Goal: Task Accomplishment & Management: Complete application form

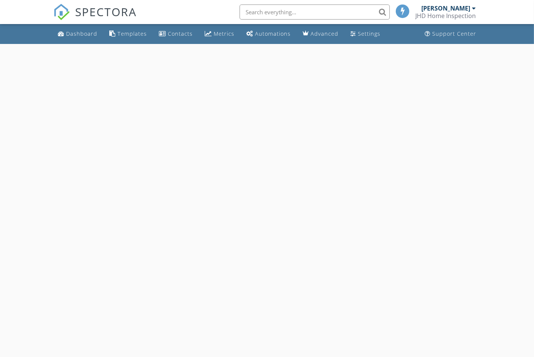
select select "7"
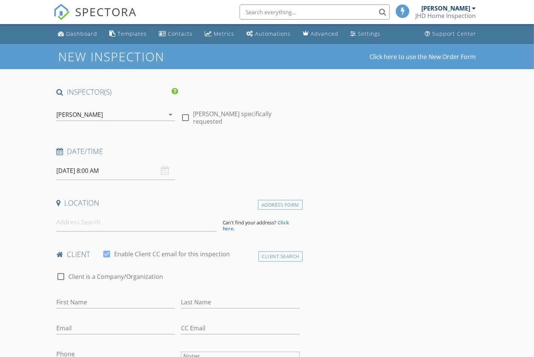
click at [102, 168] on input "[DATE] 8:00 AM" at bounding box center [115, 170] width 119 height 18
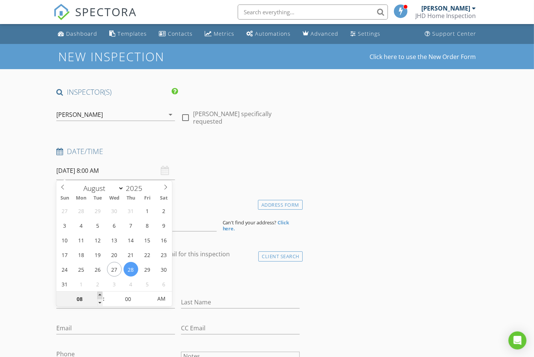
type input "09"
type input "[DATE] 9:00 AM"
click at [98, 294] on span at bounding box center [99, 295] width 5 height 8
type input "10"
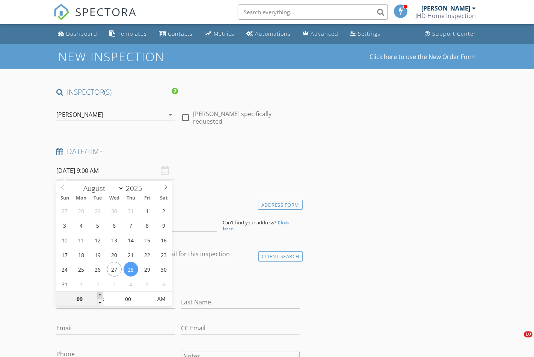
type input "[DATE] 10:00 AM"
type input "11"
type input "[DATE] 11:00 AM"
click at [100, 296] on span at bounding box center [99, 295] width 5 height 8
type input "12"
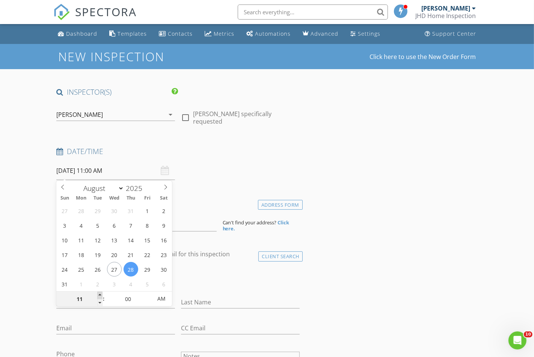
type input "08/28/2025 12:00 PM"
click at [101, 295] on span at bounding box center [99, 295] width 5 height 8
type input "11"
type input "08/28/2025 11:00 AM"
click at [97, 300] on span at bounding box center [99, 303] width 5 height 8
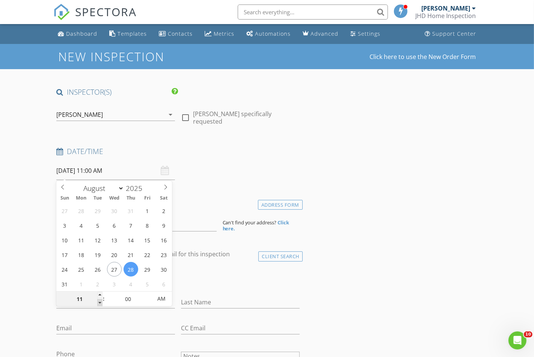
type input "10"
type input "08/28/2025 10:00 AM"
click at [97, 300] on span at bounding box center [99, 303] width 5 height 8
type input "09"
type input "08/28/2025 9:00 AM"
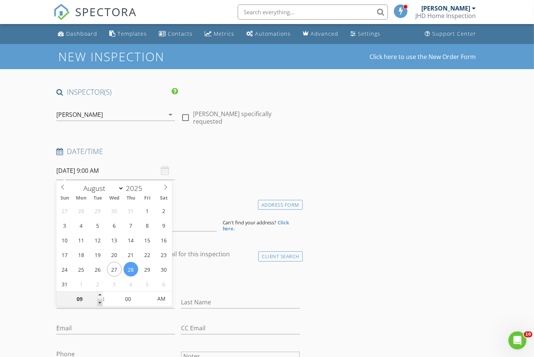
click at [97, 300] on span at bounding box center [99, 303] width 5 height 8
type input "05"
type input "08/28/2025 9:05 AM"
click at [146, 294] on span at bounding box center [148, 295] width 5 height 8
type input "10"
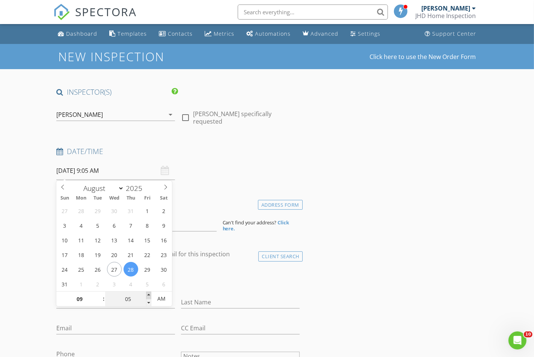
type input "08/28/2025 9:10 AM"
click at [146, 294] on span at bounding box center [148, 295] width 5 height 8
type input "15"
type input "08/28/2025 9:15 AM"
click at [146, 294] on span at bounding box center [148, 295] width 5 height 8
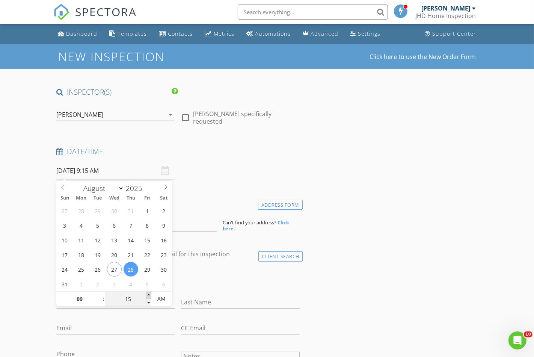
type input "20"
type input "08/28/2025 9:20 AM"
click at [146, 294] on span at bounding box center [148, 295] width 5 height 8
type input "25"
type input "08/28/2025 9:25 AM"
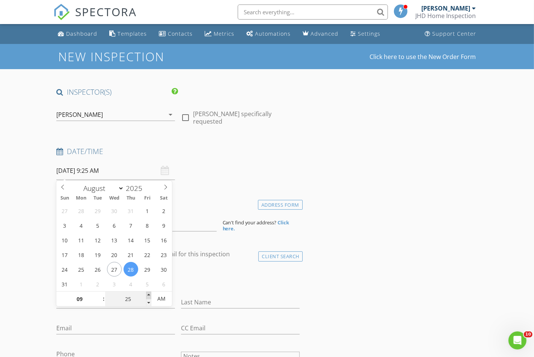
click at [146, 294] on span at bounding box center [148, 295] width 5 height 8
type input "30"
type input "[DATE] 9:30 AM"
click at [146, 294] on span at bounding box center [148, 295] width 5 height 8
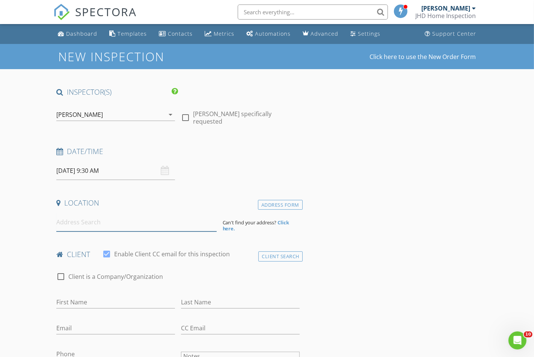
click at [68, 222] on input at bounding box center [136, 222] width 160 height 18
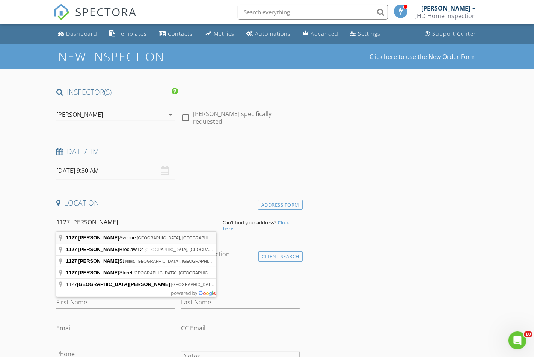
type input "1127 Herbert Avenue, Berkeley, IL, USA"
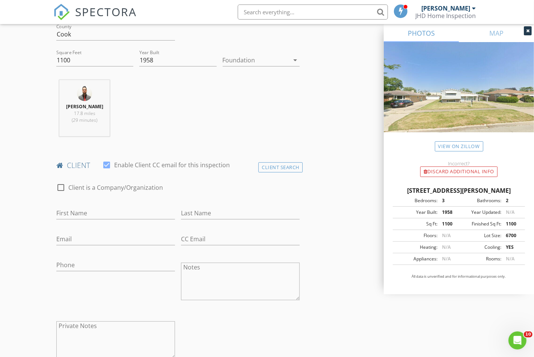
scroll to position [244, 0]
click at [66, 211] on div "check_box_outline_blank Client is a Company/Organization First Name Last Name E…" at bounding box center [177, 270] width 249 height 195
click at [66, 217] on input "First Name" at bounding box center [115, 211] width 119 height 12
type input "[PERSON_NAME]"
type input "Villa"
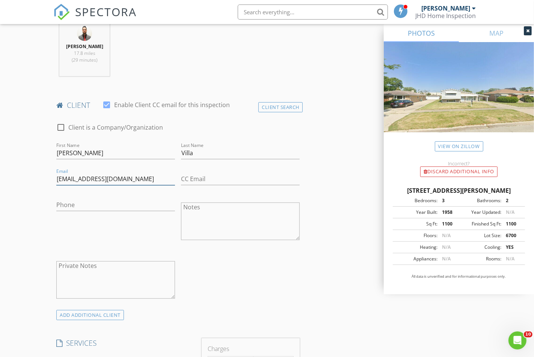
scroll to position [432, 0]
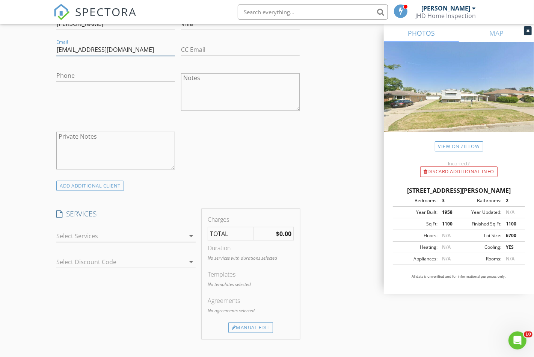
type input "Lxilla22@gmail.com"
click at [73, 241] on div at bounding box center [120, 236] width 129 height 12
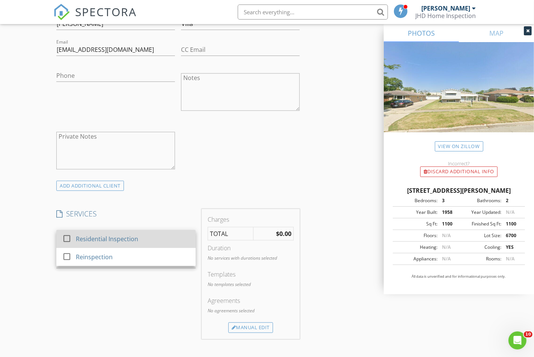
click at [75, 243] on div "check_box_outline_blank Residential Inspection" at bounding box center [125, 239] width 127 height 17
checkbox input "true"
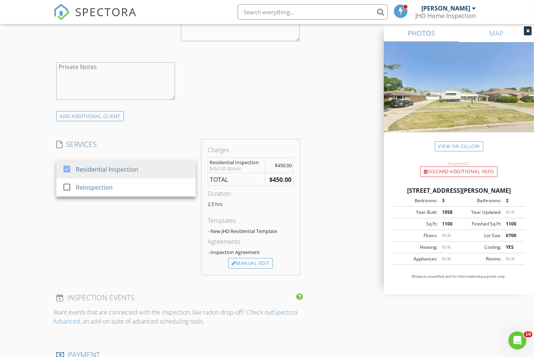
scroll to position [512, 0]
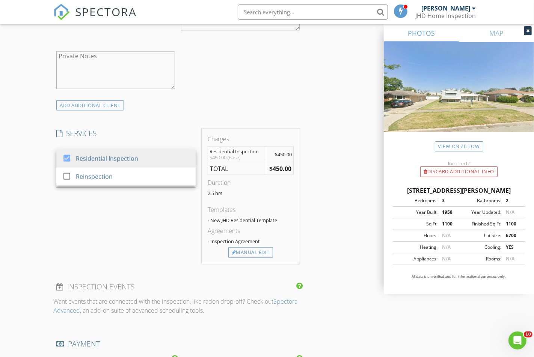
click at [319, 237] on div "INSPECTOR(S) check_box Jose G. Sanchez, P.E. PRIMARY Jose G. Sanchez, P.E. arro…" at bounding box center [266, 206] width 427 height 1262
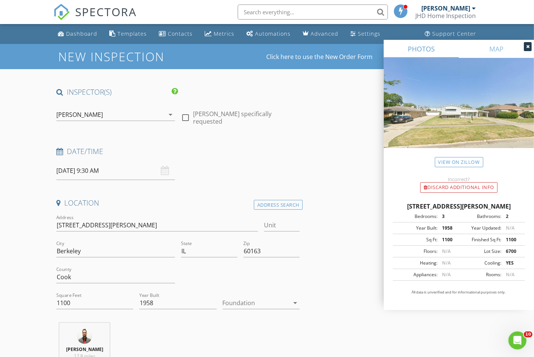
scroll to position [1018, 0]
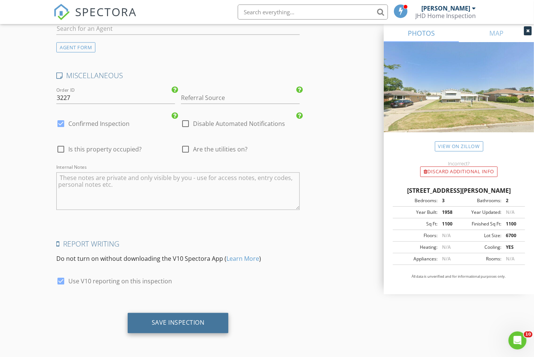
click at [221, 319] on div "Save Inspection" at bounding box center [178, 323] width 101 height 20
